Goal: Task Accomplishment & Management: Use online tool/utility

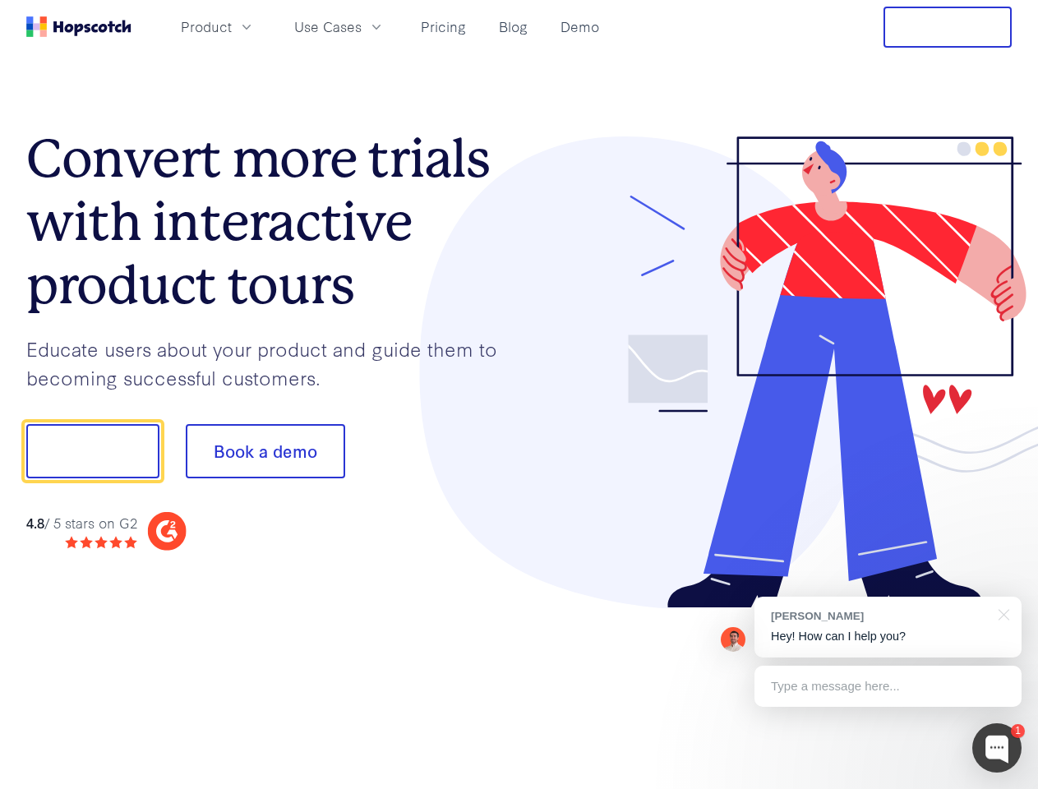
click at [519, 394] on div at bounding box center [765, 372] width 493 height 472
click at [232, 26] on span "Product" at bounding box center [206, 26] width 51 height 21
click at [361, 26] on span "Use Cases" at bounding box center [327, 26] width 67 height 21
click at [947, 27] on button "Free Trial" at bounding box center [947, 27] width 128 height 41
click at [92, 451] on button "Show me!" at bounding box center [92, 451] width 133 height 54
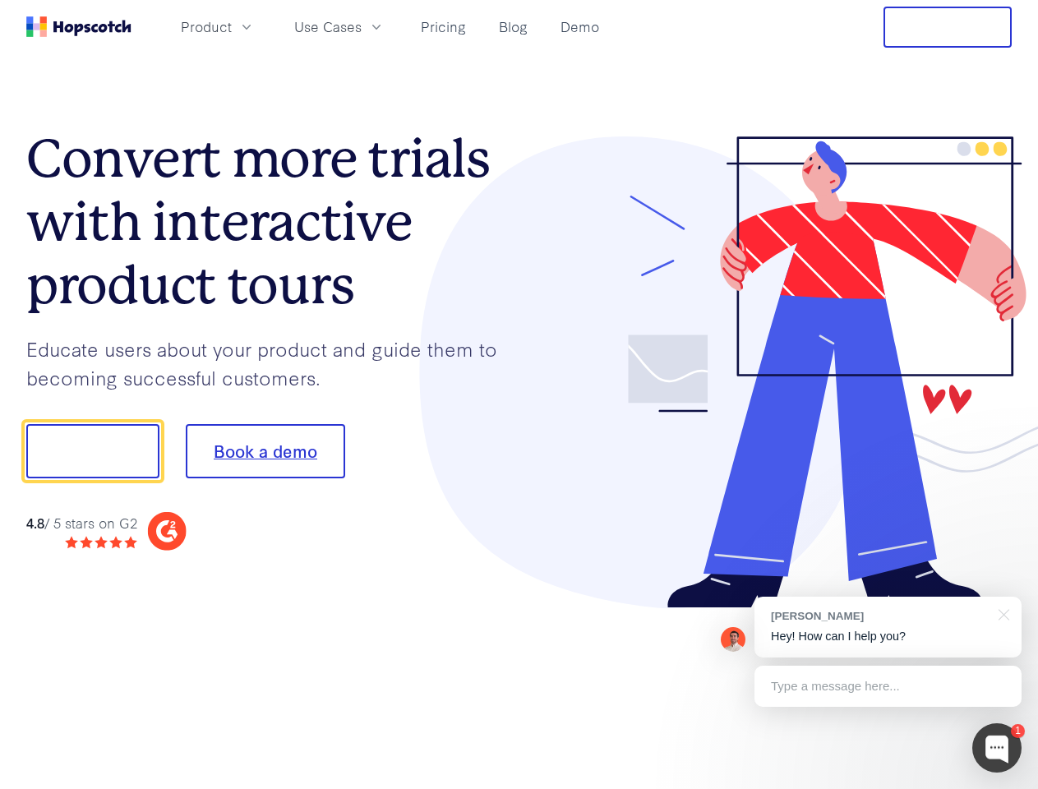
click at [265, 451] on button "Book a demo" at bounding box center [265, 451] width 159 height 54
click at [997, 748] on div at bounding box center [996, 747] width 49 height 49
click at [887, 627] on div "[PERSON_NAME] Hey! How can I help you?" at bounding box center [887, 626] width 267 height 61
click at [1001, 613] on div at bounding box center [1000, 613] width 41 height 34
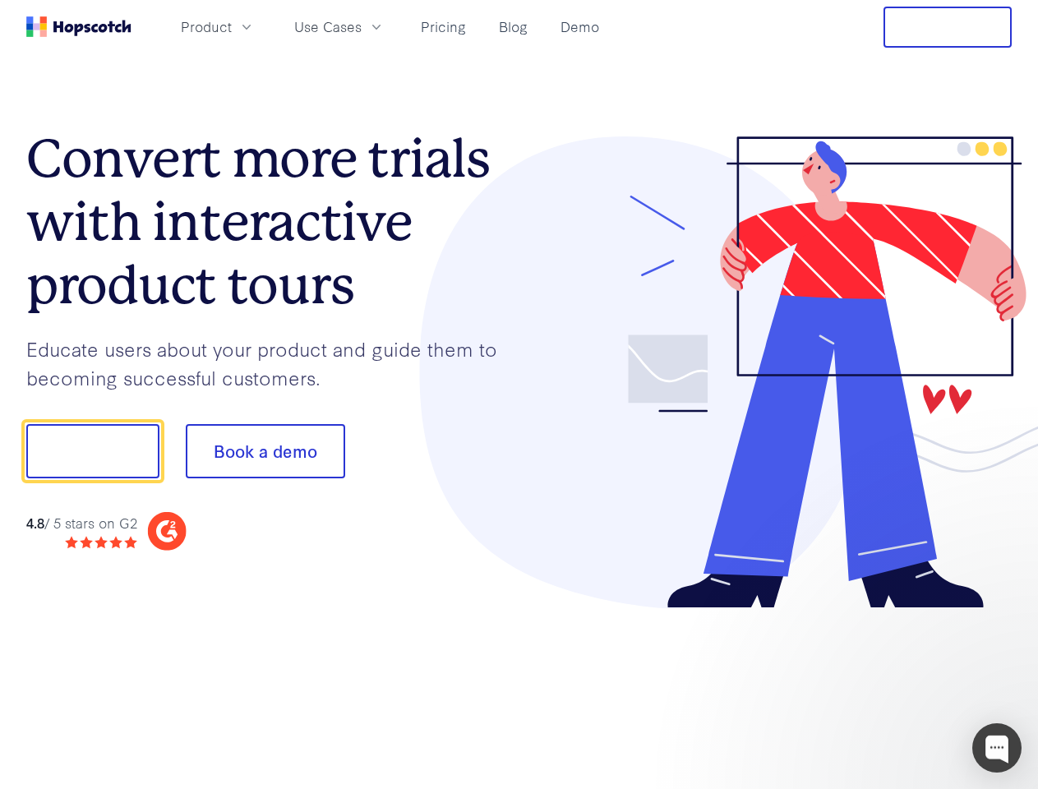
click at [887, 686] on div at bounding box center [867, 559] width 308 height 328
